Goal: Task Accomplishment & Management: Manage account settings

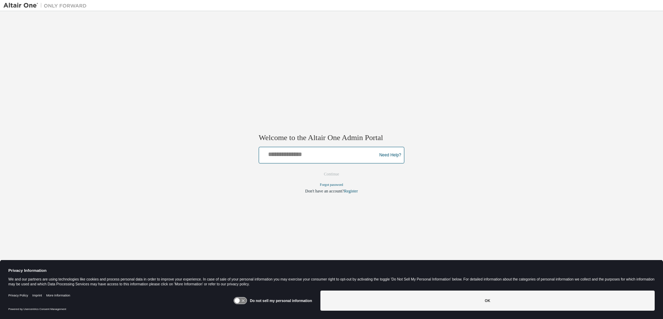
click at [317, 158] on input "text" at bounding box center [319, 154] width 114 height 10
type input "**********"
click at [337, 173] on button "Continue" at bounding box center [332, 174] width 30 height 10
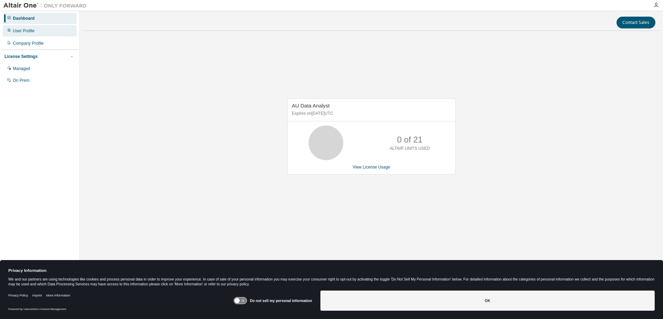
click at [14, 29] on div "User Profile" at bounding box center [24, 31] width 22 height 6
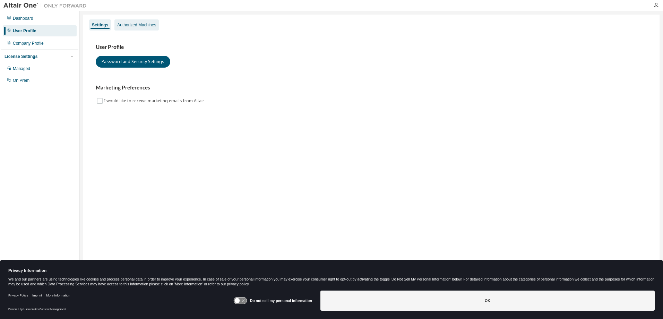
click at [138, 28] on div "Authorized Machines" at bounding box center [136, 24] width 44 height 11
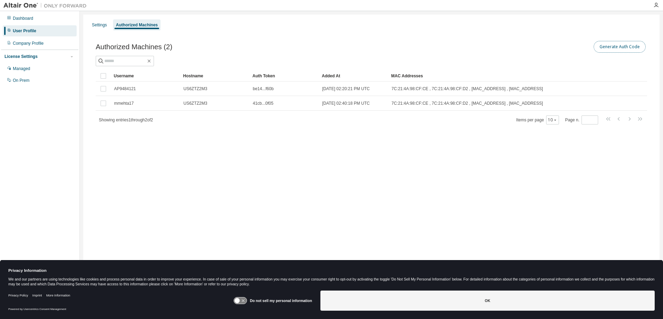
click at [623, 48] on button "Generate Auth Code" at bounding box center [620, 47] width 52 height 12
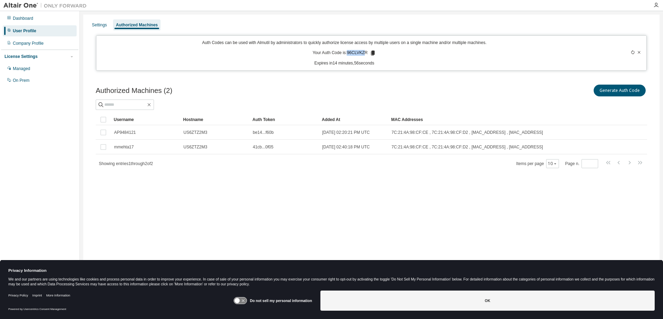
drag, startPoint x: 348, startPoint y: 53, endPoint x: 365, endPoint y: 53, distance: 16.7
click at [365, 53] on p "Your Auth Code is: 96CLVKZR" at bounding box center [344, 53] width 63 height 6
click at [373, 91] on div "Generate Auth Code" at bounding box center [510, 90] width 276 height 15
drag, startPoint x: 348, startPoint y: 53, endPoint x: 366, endPoint y: 53, distance: 18.0
click at [366, 53] on p "Your Auth Code is: 96CLVKZR" at bounding box center [344, 53] width 63 height 6
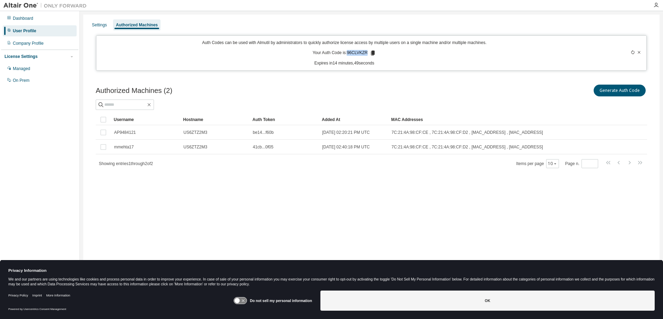
drag, startPoint x: 366, startPoint y: 53, endPoint x: 361, endPoint y: 53, distance: 5.2
copy p "96CLVKZR"
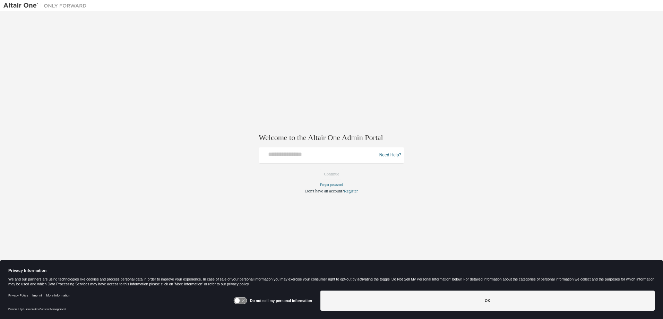
drag, startPoint x: 196, startPoint y: 197, endPoint x: 505, endPoint y: 63, distance: 337.0
click at [505, 63] on div "Welcome to the Altair One Admin Portal Need Help? Please make sure that you pro…" at bounding box center [331, 155] width 656 height 281
click at [413, 112] on div "Welcome to the Altair One Admin Portal Need Help? Please make sure that you pro…" at bounding box center [331, 155] width 656 height 281
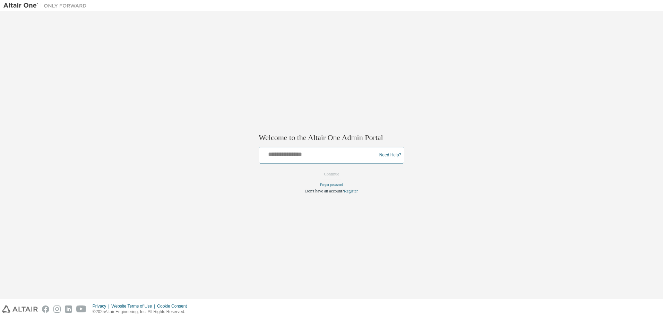
click at [291, 152] on input "text" at bounding box center [319, 154] width 114 height 10
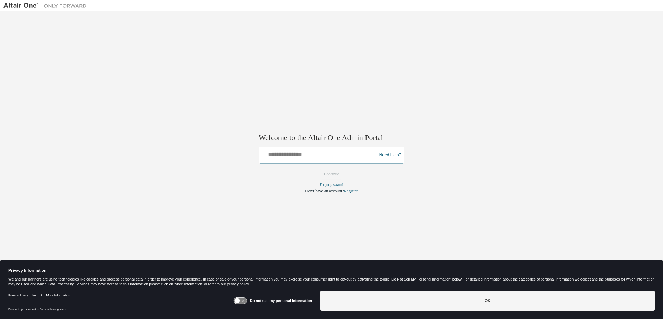
click at [301, 151] on input "text" at bounding box center [319, 154] width 114 height 10
type input "**********"
click at [329, 172] on button "Continue" at bounding box center [332, 174] width 30 height 10
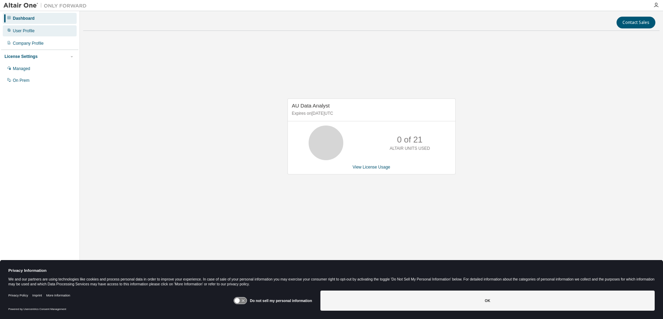
click at [27, 29] on div "User Profile" at bounding box center [24, 31] width 22 height 6
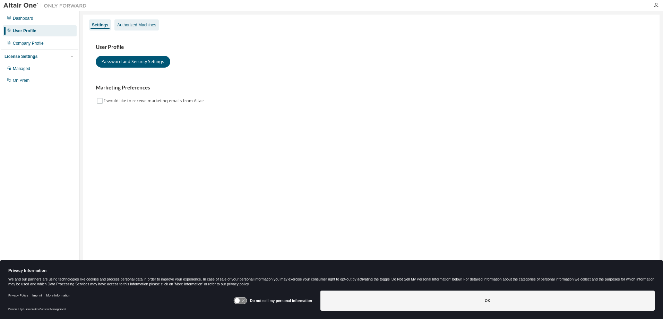
click at [129, 27] on div "Authorized Machines" at bounding box center [136, 25] width 39 height 6
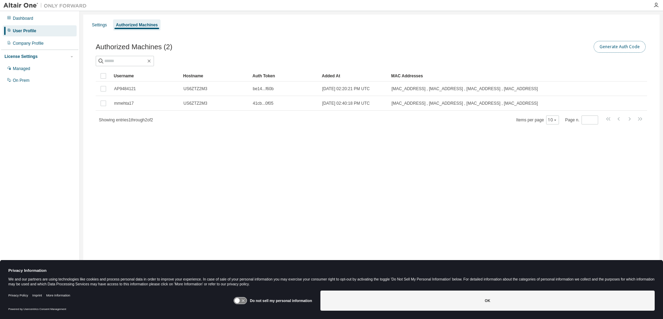
click at [607, 43] on button "Generate Auth Code" at bounding box center [620, 47] width 52 height 12
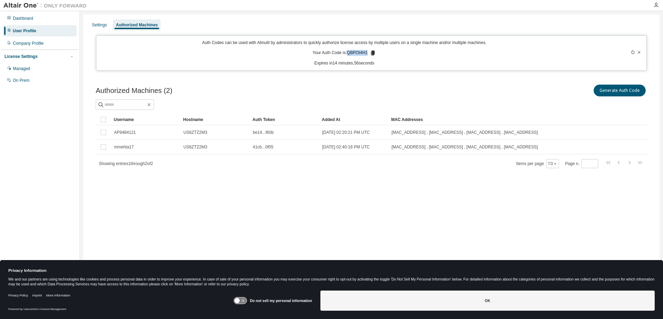
drag, startPoint x: 348, startPoint y: 54, endPoint x: 367, endPoint y: 54, distance: 19.8
click at [367, 54] on p "Your Auth Code is: QBPOI4H1" at bounding box center [344, 53] width 63 height 6
drag, startPoint x: 367, startPoint y: 54, endPoint x: 360, endPoint y: 53, distance: 7.6
copy p "QBPOI4H1"
click at [104, 26] on div "Settings" at bounding box center [99, 25] width 15 height 6
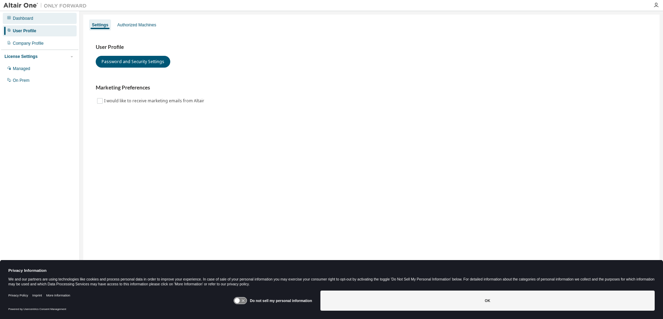
click at [22, 19] on div "Dashboard" at bounding box center [23, 19] width 20 height 6
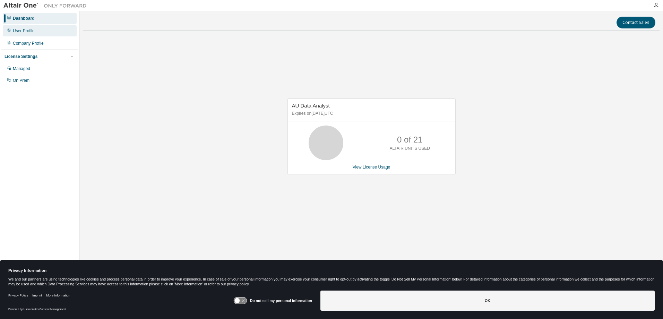
click at [24, 32] on div "User Profile" at bounding box center [24, 31] width 22 height 6
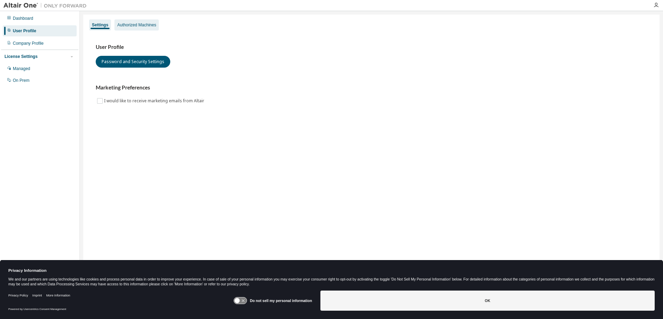
click at [131, 24] on div "Authorized Machines" at bounding box center [136, 25] width 39 height 6
